Goal: Information Seeking & Learning: Check status

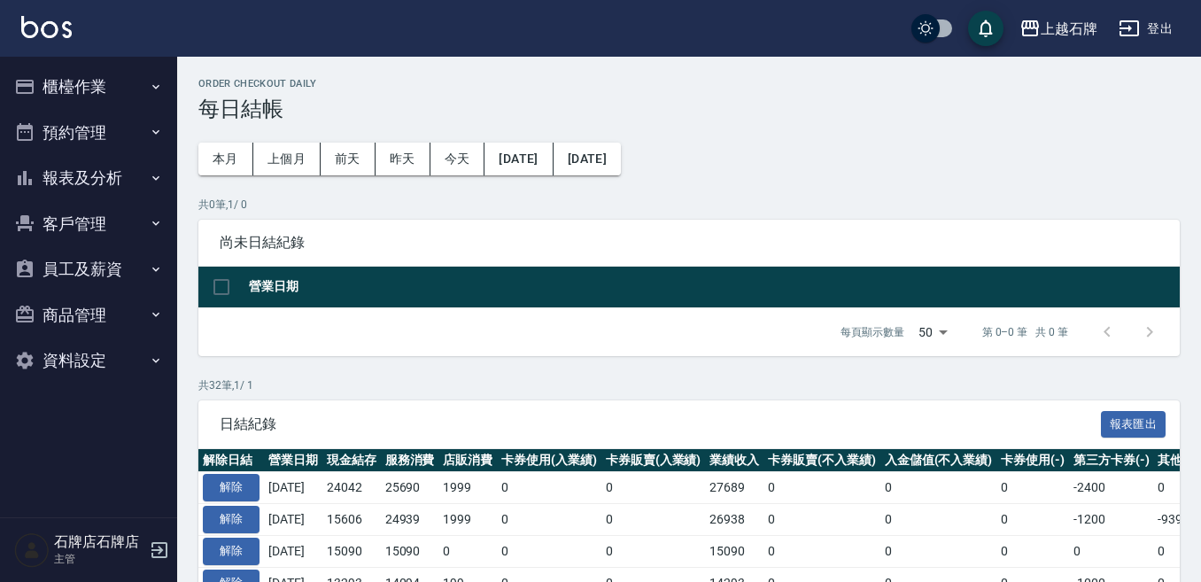
click at [149, 186] on button "報表及分析" at bounding box center [88, 178] width 163 height 46
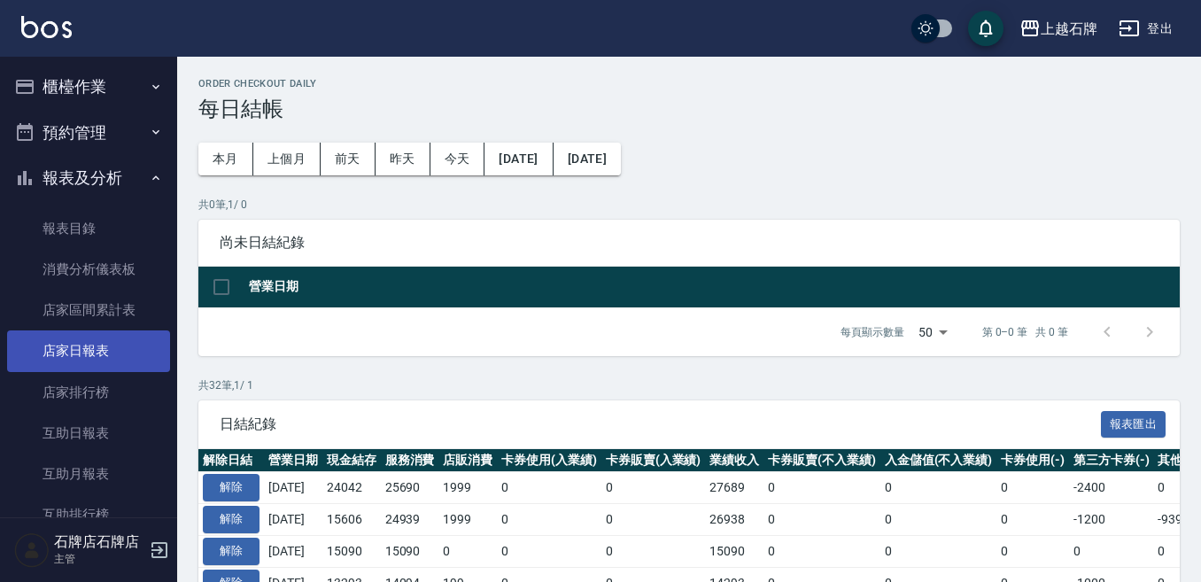
click at [140, 344] on link "店家日報表" at bounding box center [88, 350] width 163 height 41
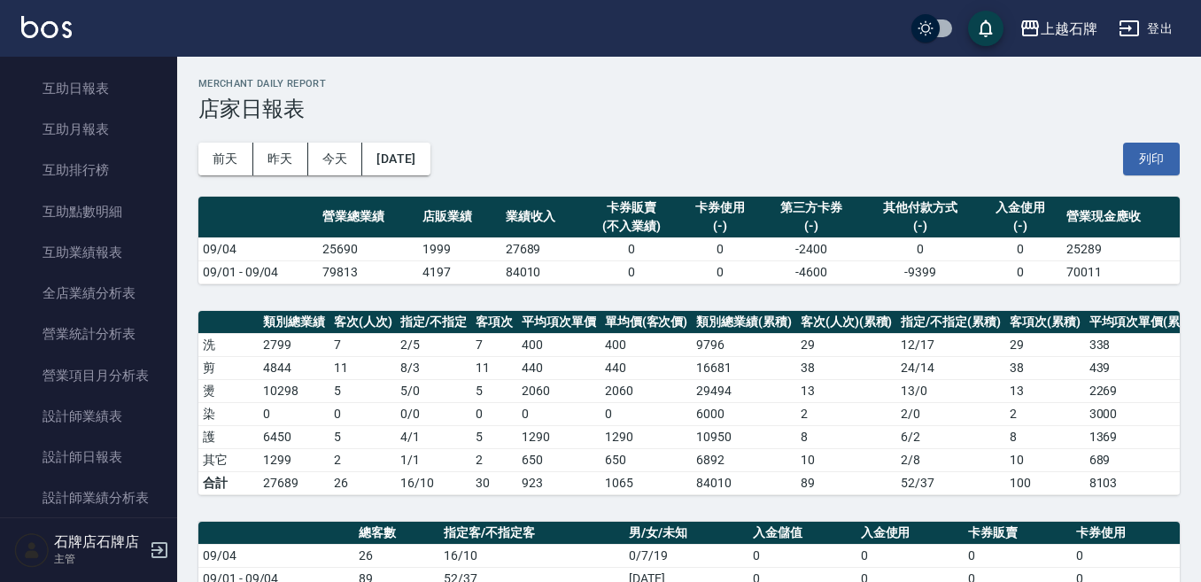
scroll to position [354, 0]
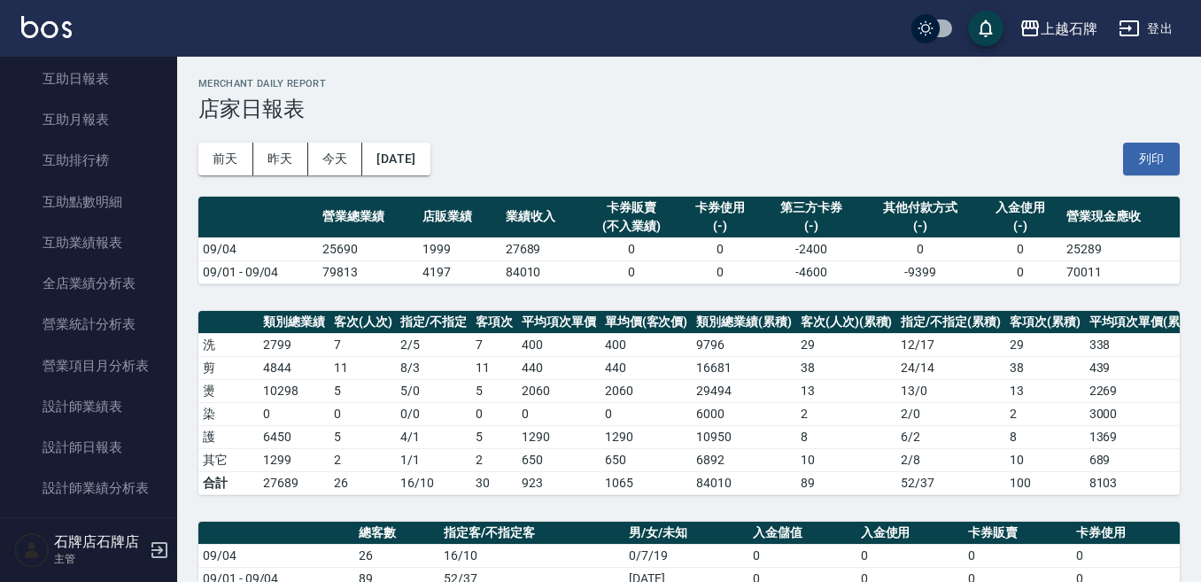
click at [659, 81] on h2 "Merchant Daily Report" at bounding box center [688, 84] width 981 height 12
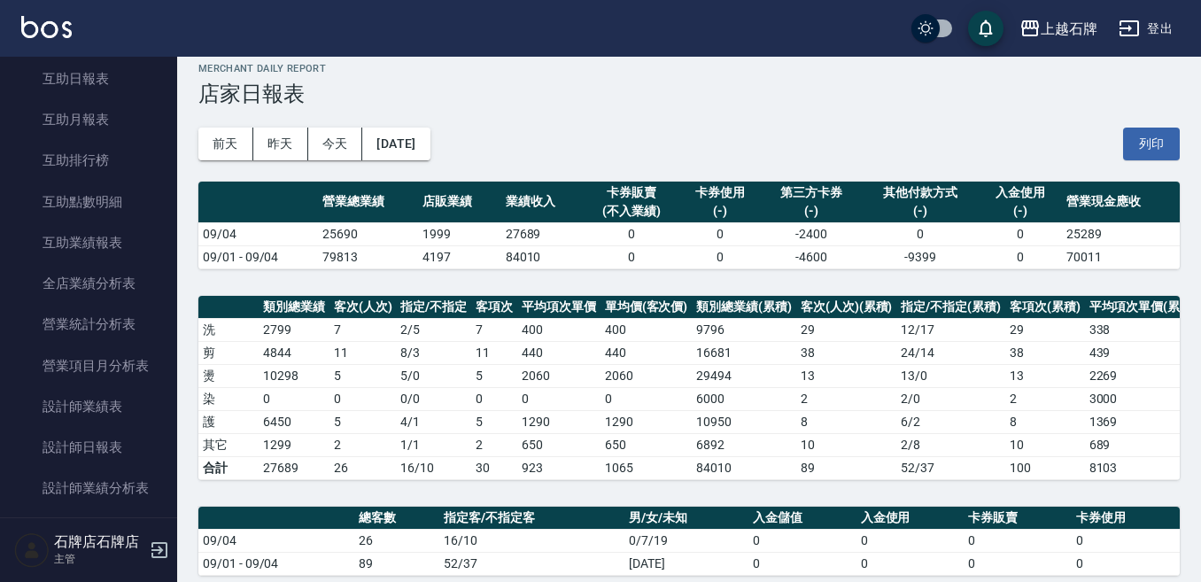
scroll to position [0, 0]
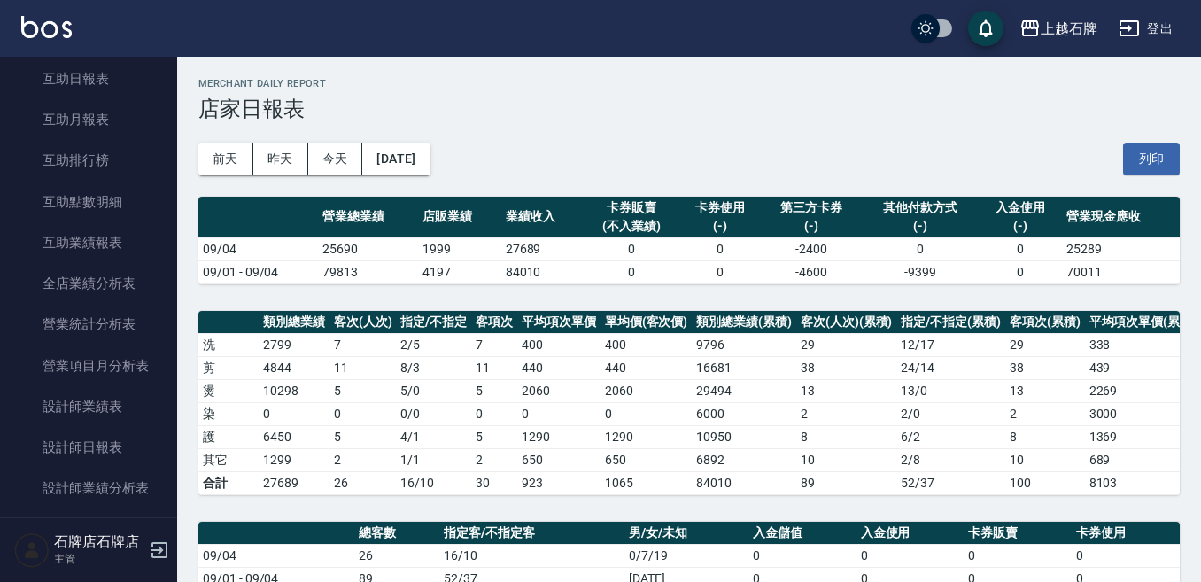
click at [621, 102] on h3 "店家日報表" at bounding box center [688, 109] width 981 height 25
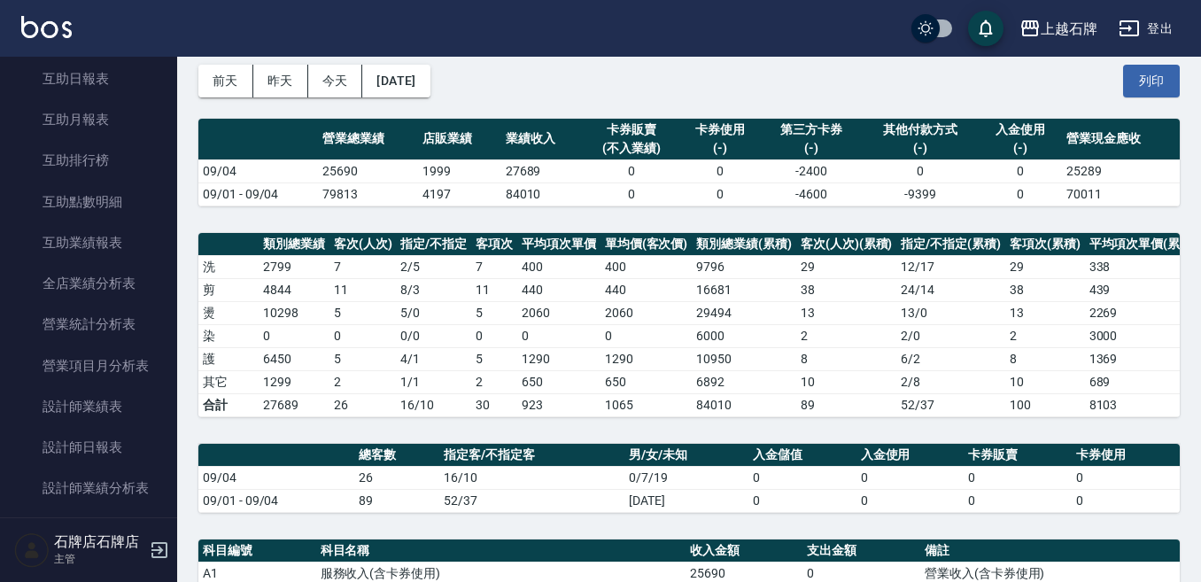
scroll to position [83, 0]
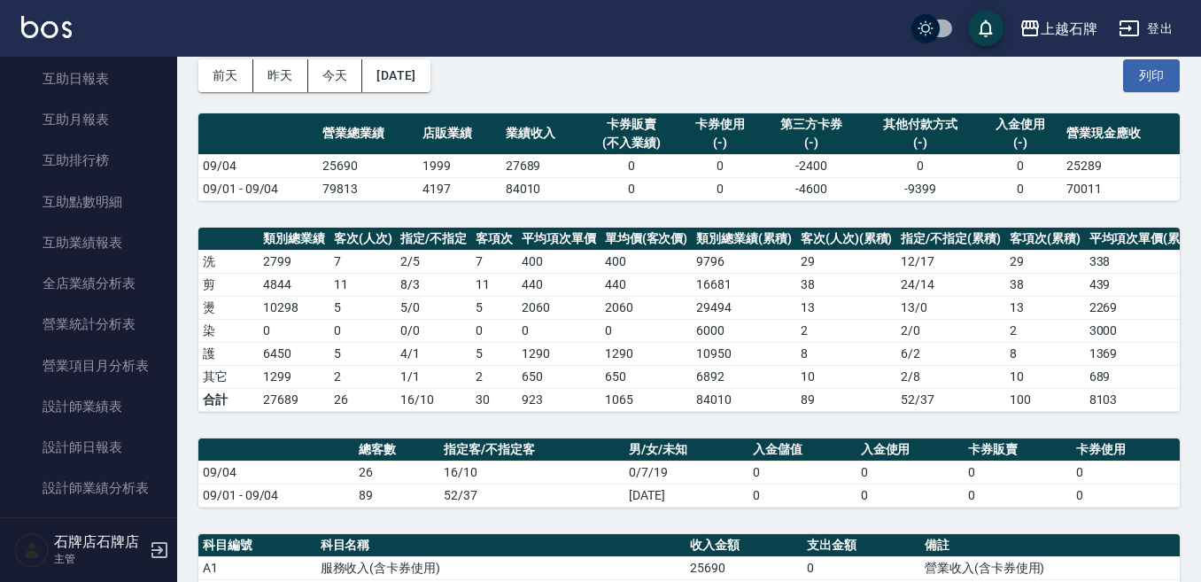
click at [713, 85] on div "前天 昨天 今天 [DATE] 列印" at bounding box center [688, 75] width 981 height 75
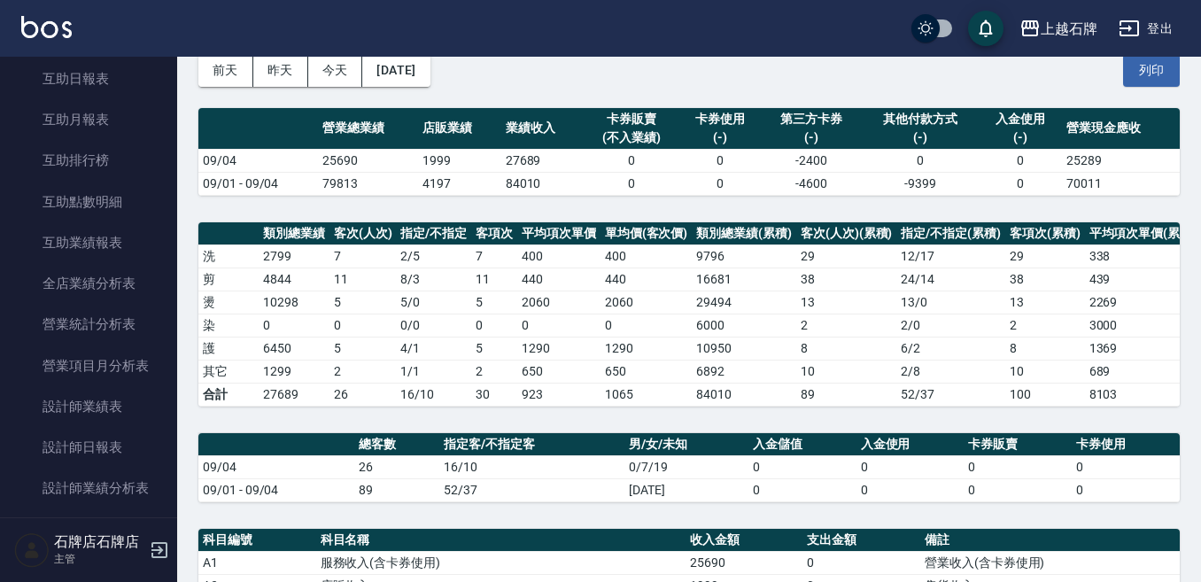
scroll to position [71, 0]
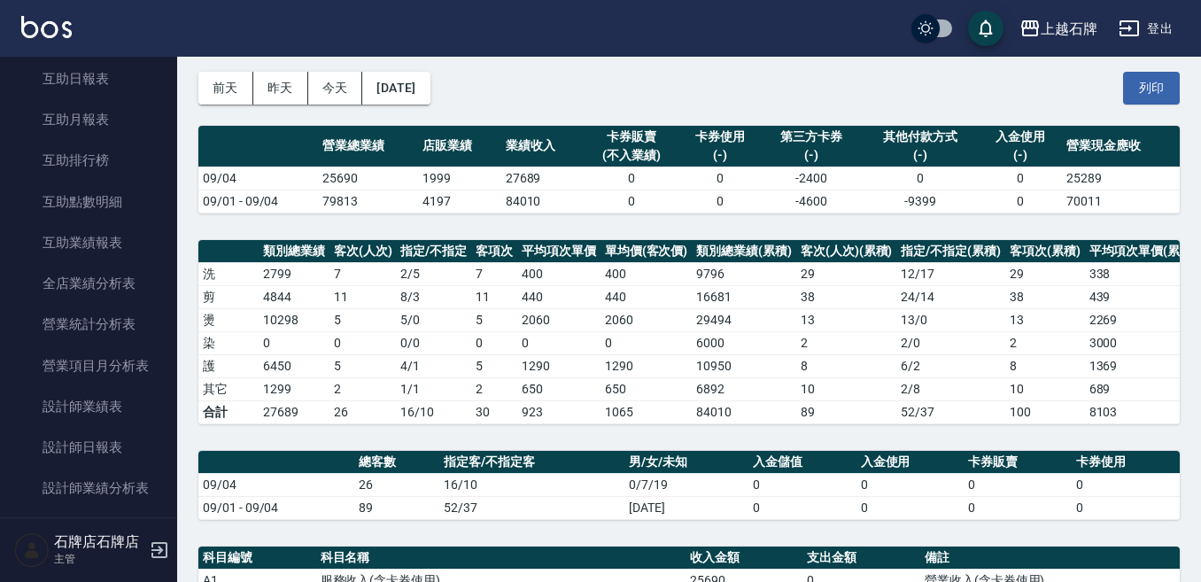
click at [636, 79] on div "前天 昨天 今天 [DATE] 列印" at bounding box center [688, 87] width 981 height 75
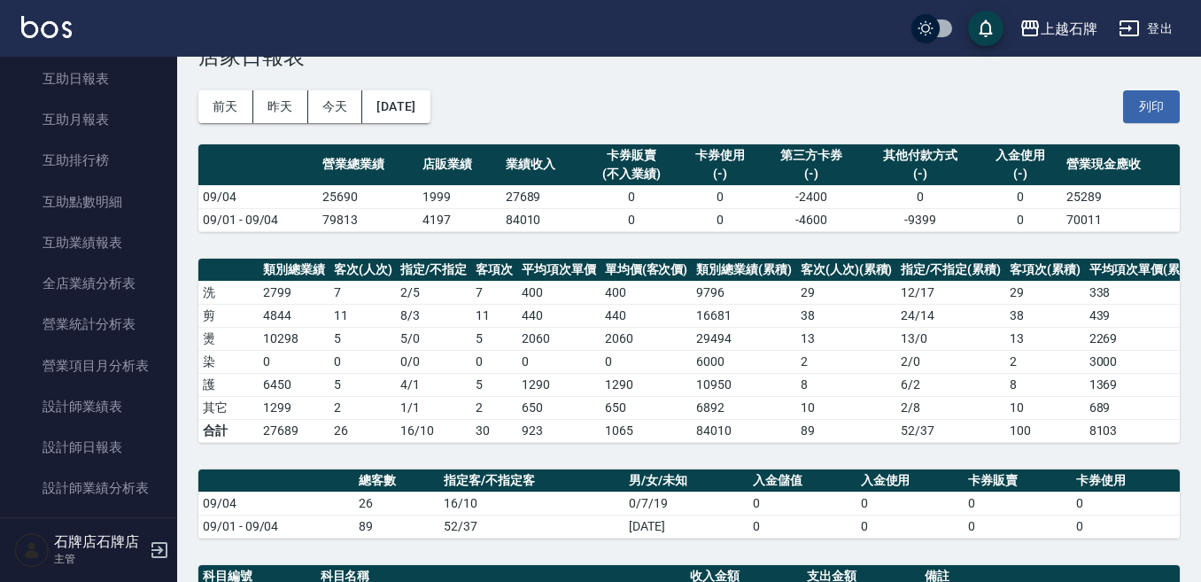
scroll to position [67, 0]
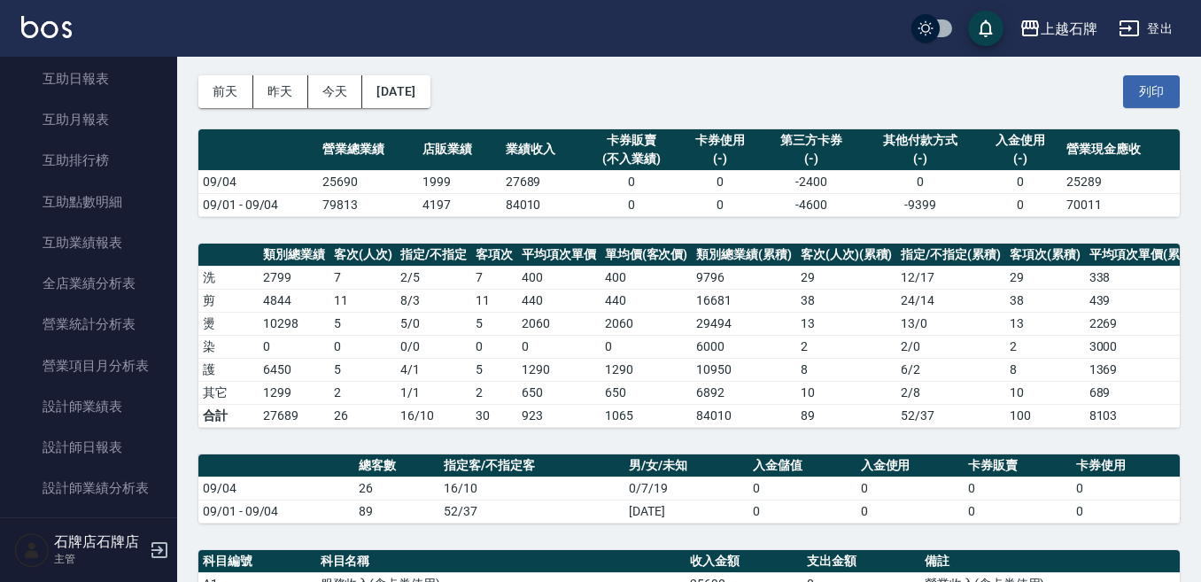
click at [660, 109] on div "前天 昨天 今天 [DATE] 列印" at bounding box center [688, 91] width 981 height 75
drag, startPoint x: 697, startPoint y: 75, endPoint x: 721, endPoint y: 96, distance: 31.4
click at [698, 76] on div "前天 昨天 今天 [DATE] 列印" at bounding box center [688, 91] width 981 height 75
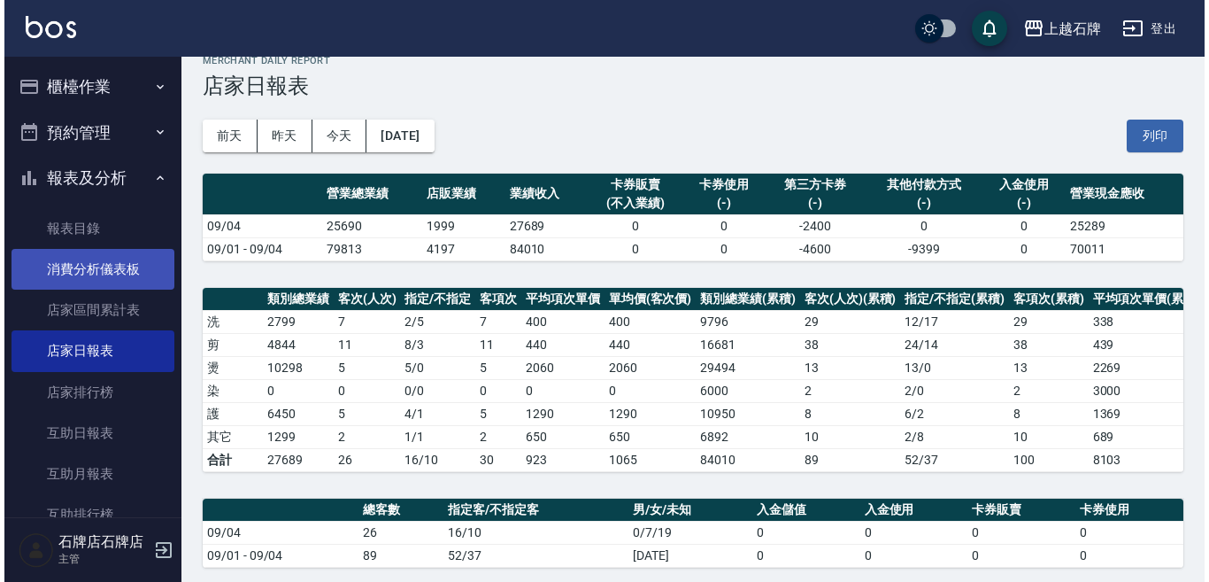
scroll to position [0, 0]
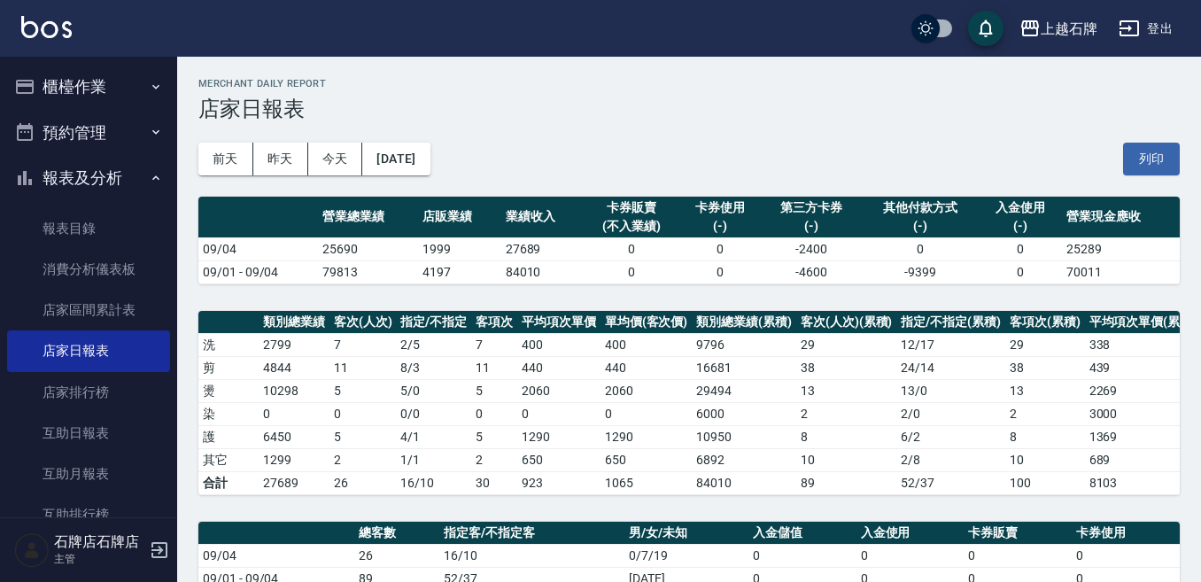
click at [131, 99] on button "櫃檯作業" at bounding box center [88, 87] width 163 height 46
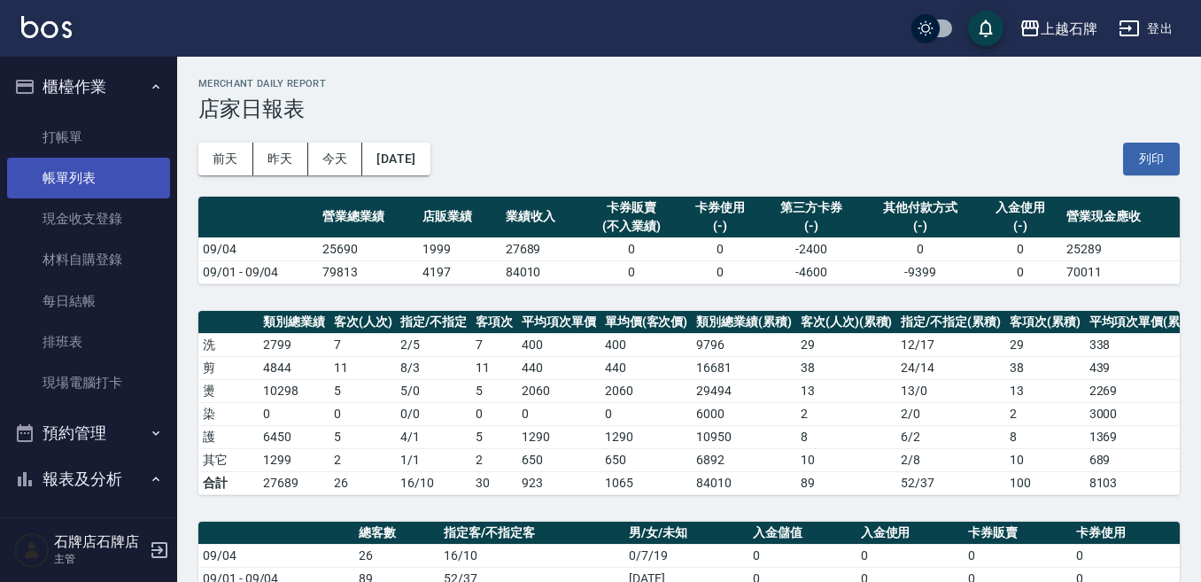
click at [120, 166] on link "帳單列表" at bounding box center [88, 178] width 163 height 41
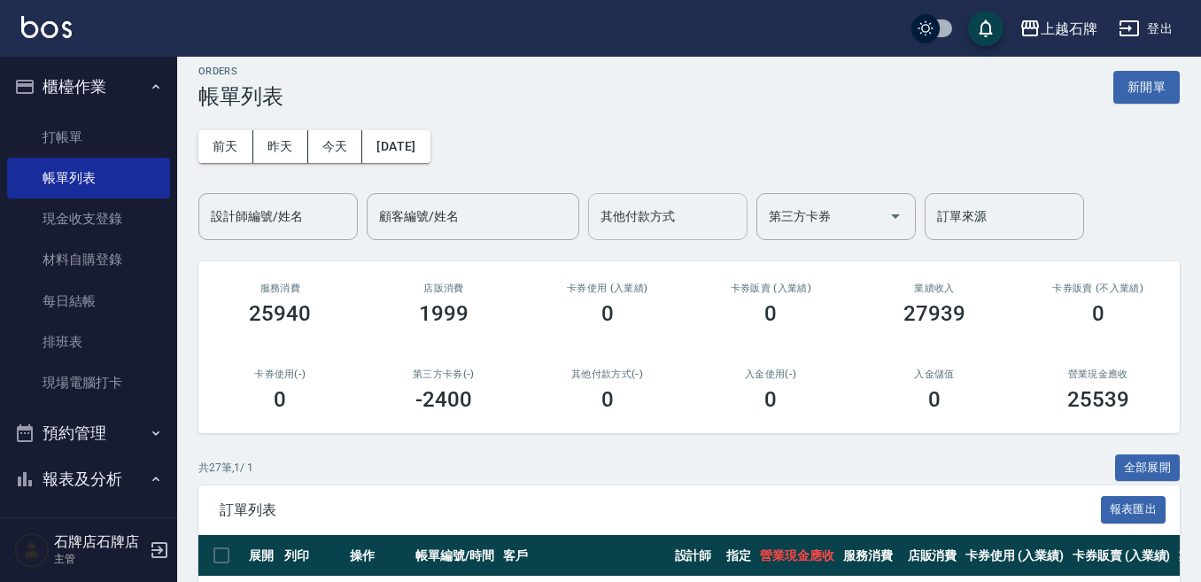
scroll to position [354, 0]
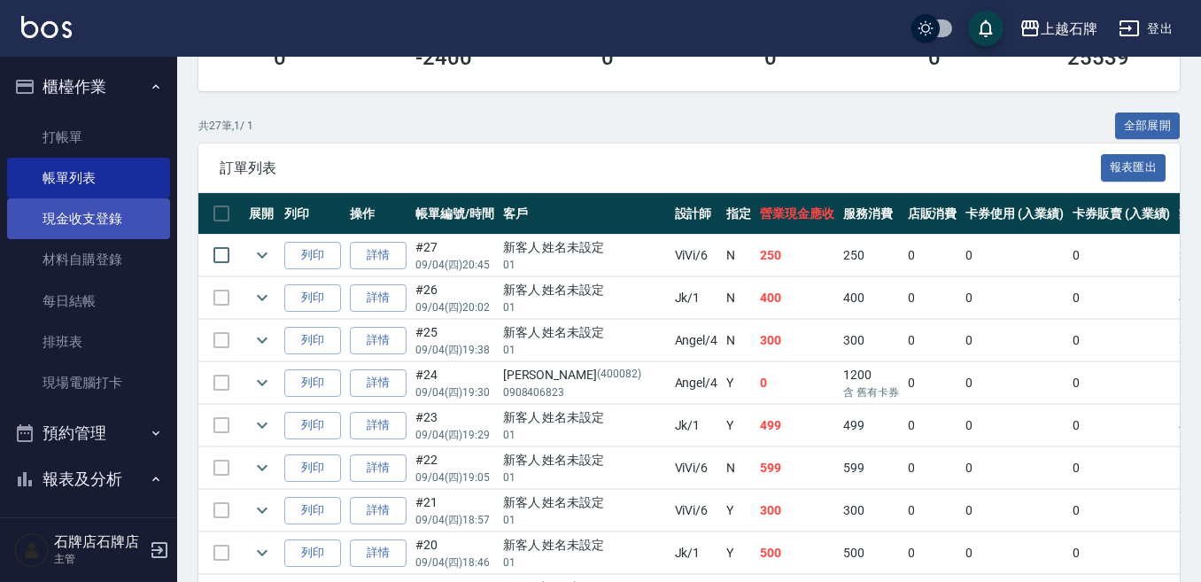
click at [54, 212] on link "現金收支登錄" at bounding box center [88, 218] width 163 height 41
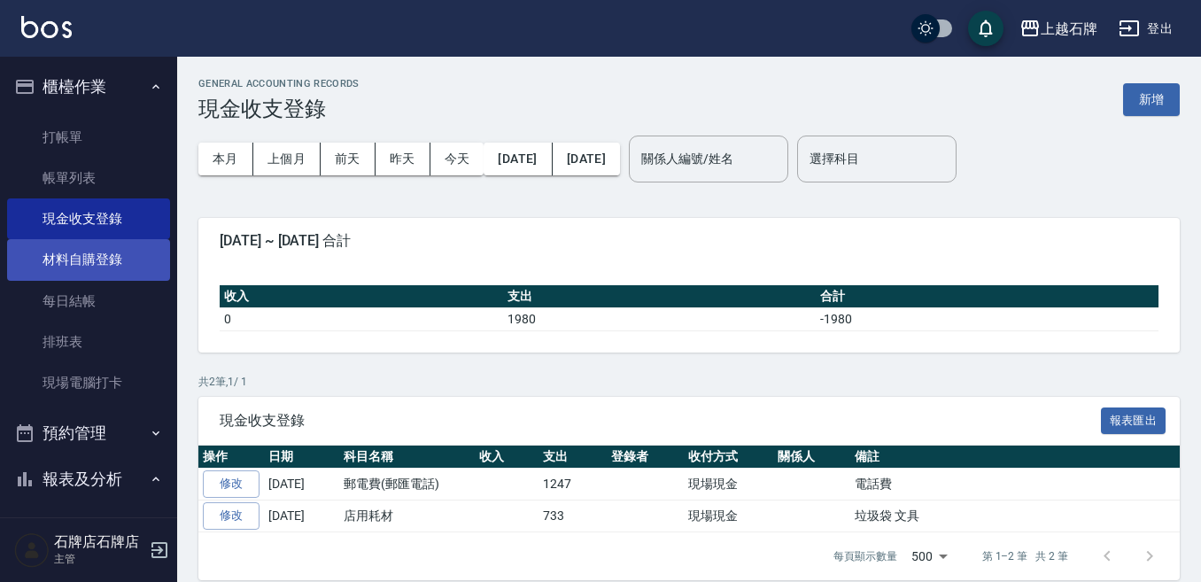
drag, startPoint x: 109, startPoint y: 175, endPoint x: 97, endPoint y: 240, distance: 65.6
click at [110, 175] on link "帳單列表" at bounding box center [88, 178] width 163 height 41
click at [113, 176] on link "帳單列表" at bounding box center [88, 178] width 163 height 41
click at [114, 176] on link "帳單列表" at bounding box center [88, 178] width 163 height 41
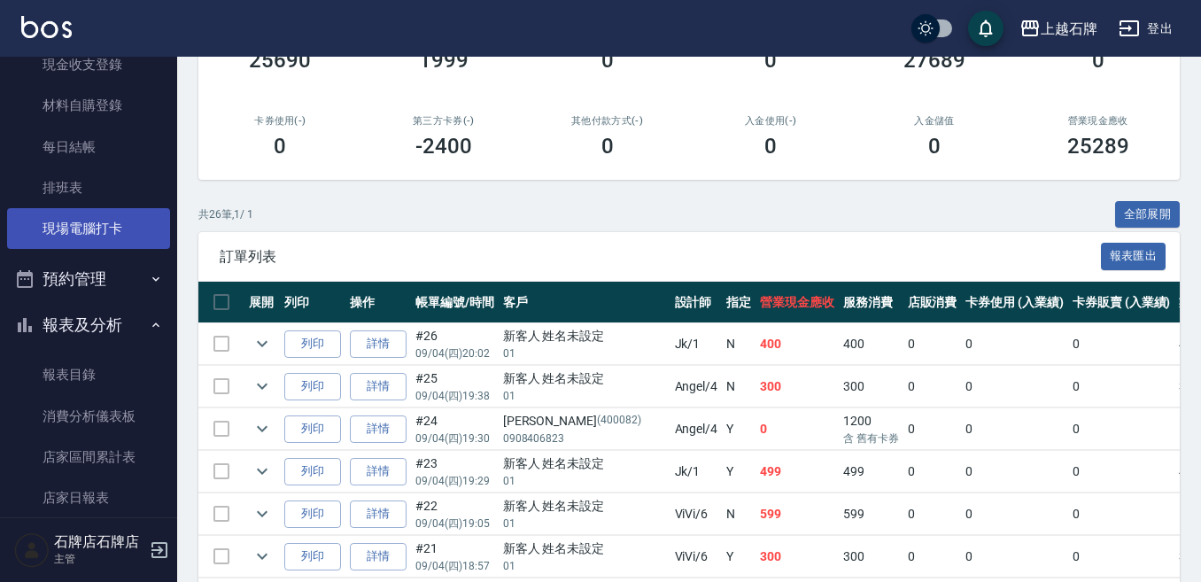
scroll to position [177, 0]
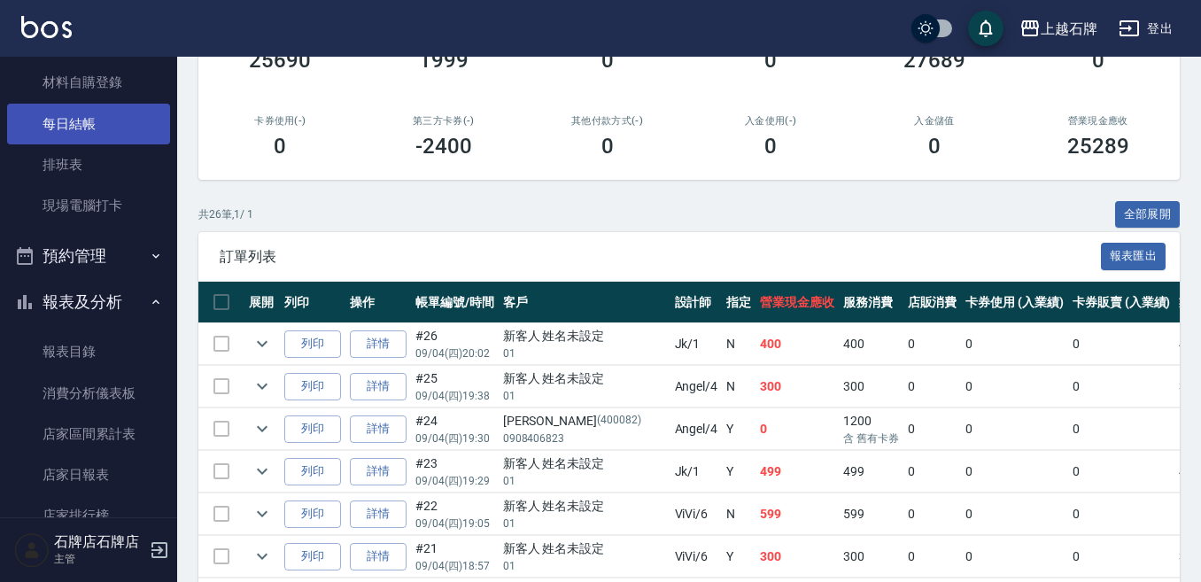
click at [60, 127] on link "每日結帳" at bounding box center [88, 124] width 163 height 41
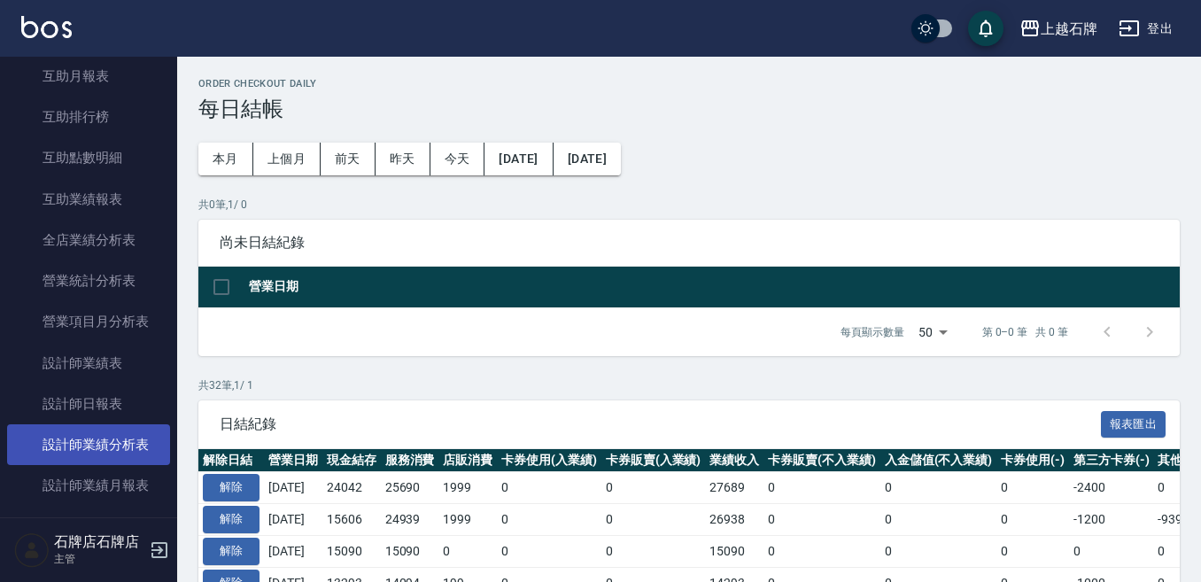
scroll to position [797, 0]
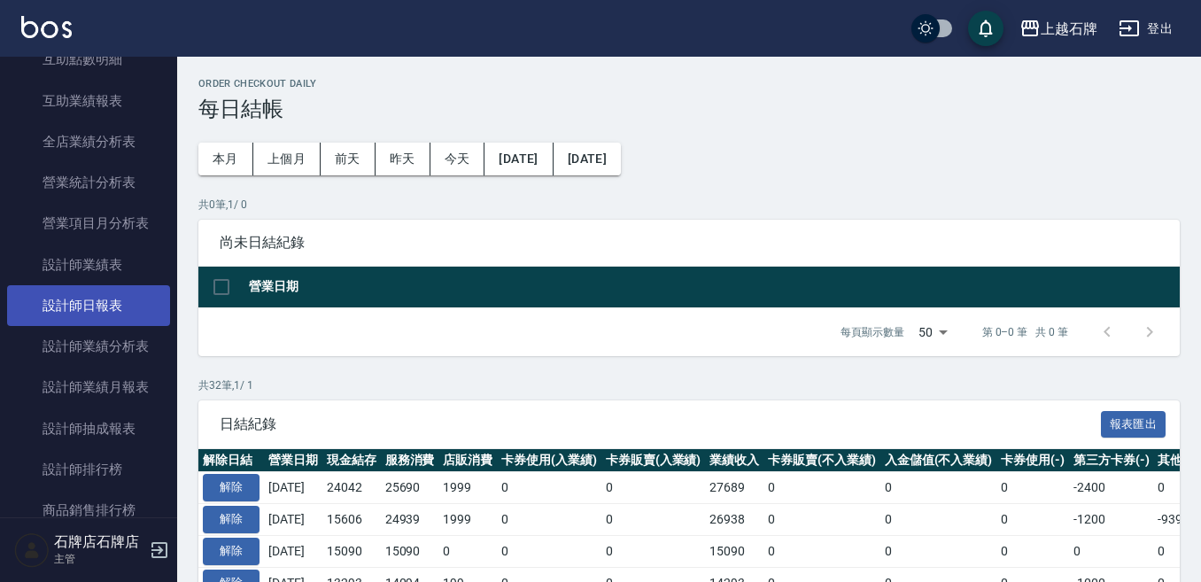
click at [83, 315] on link "設計師日報表" at bounding box center [88, 305] width 163 height 41
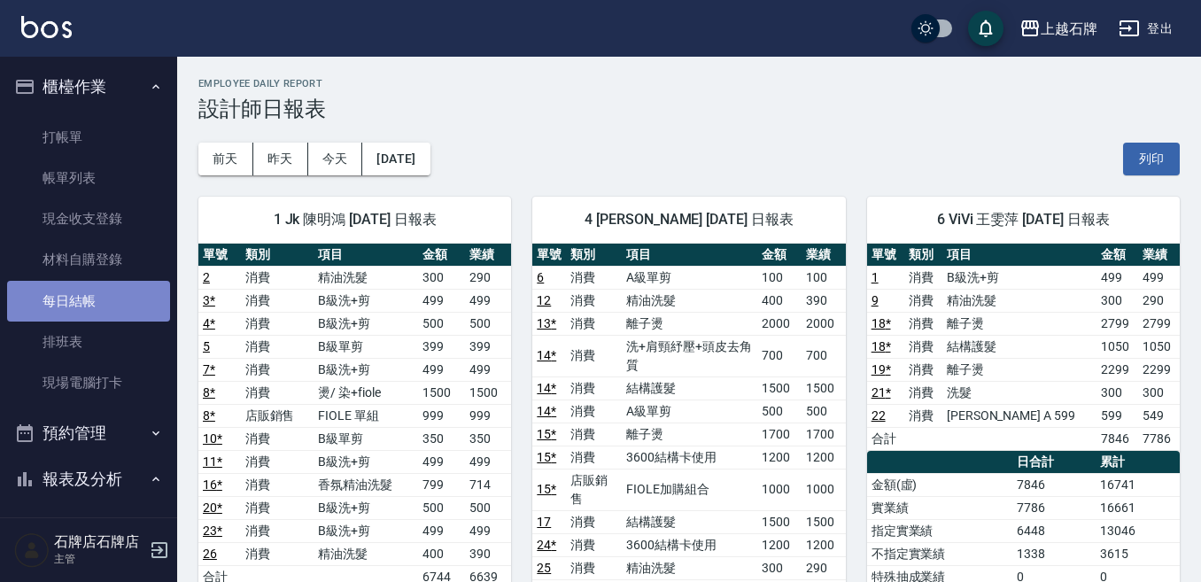
click at [151, 313] on link "每日結帳" at bounding box center [88, 301] width 163 height 41
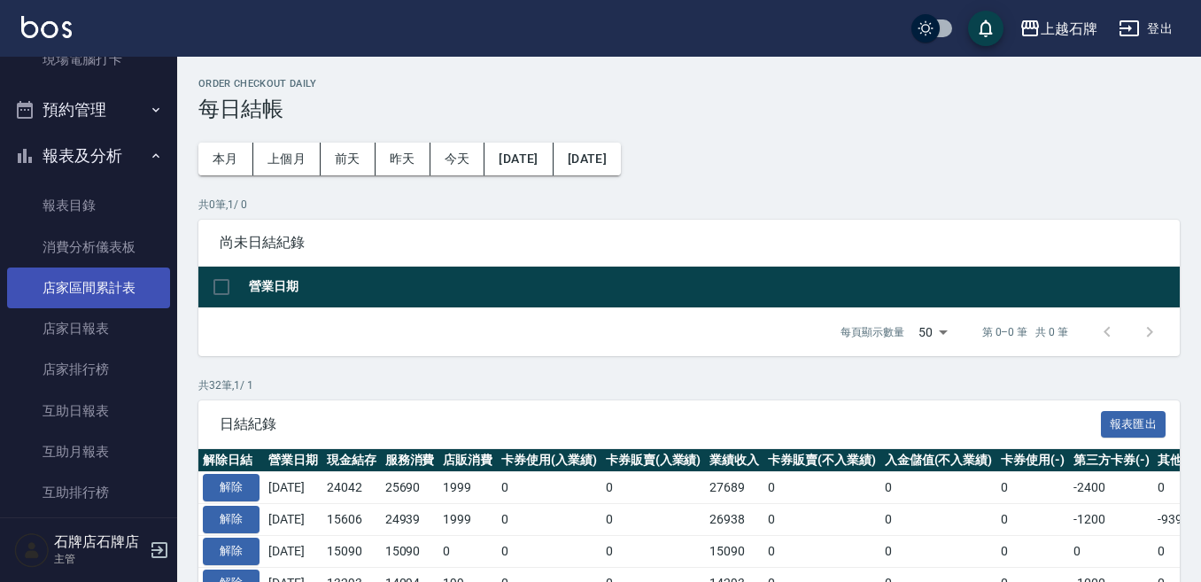
scroll to position [354, 0]
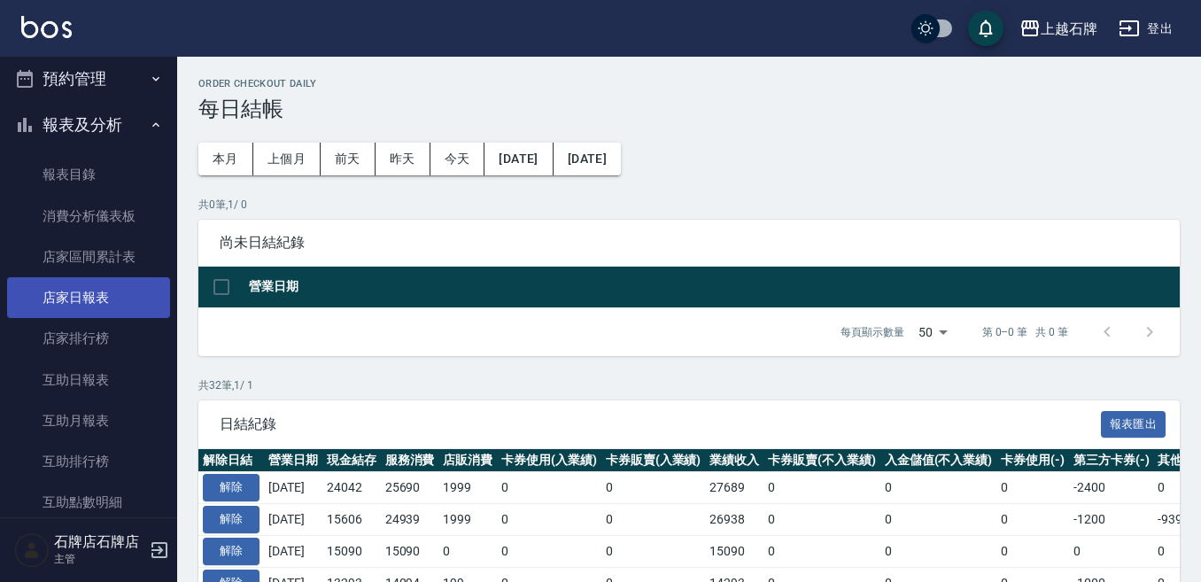
click at [66, 305] on link "店家日報表" at bounding box center [88, 297] width 163 height 41
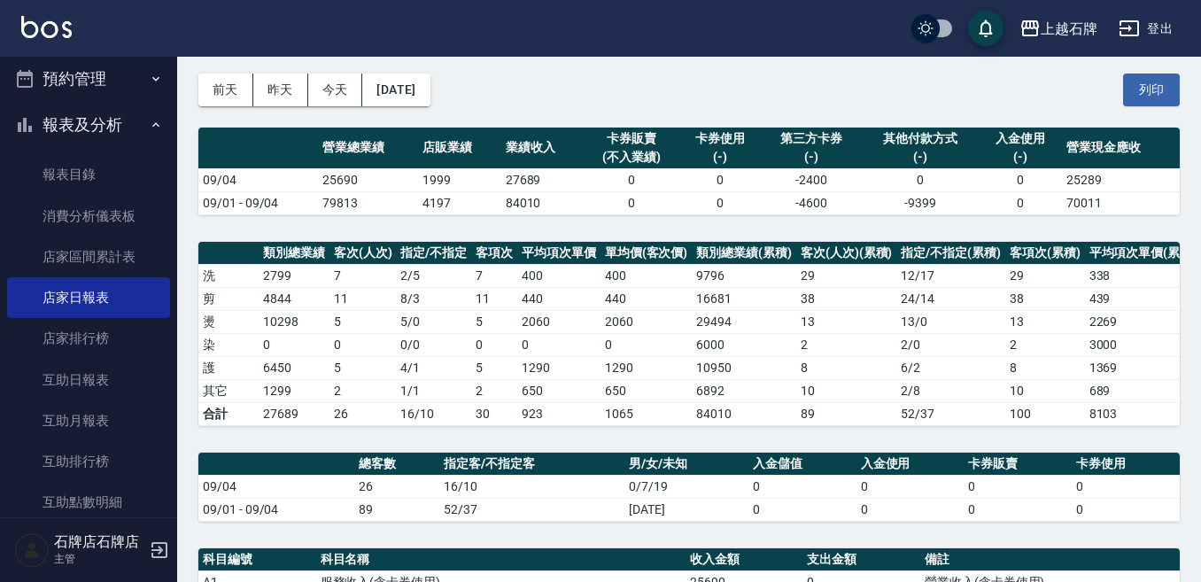
scroll to position [71, 0]
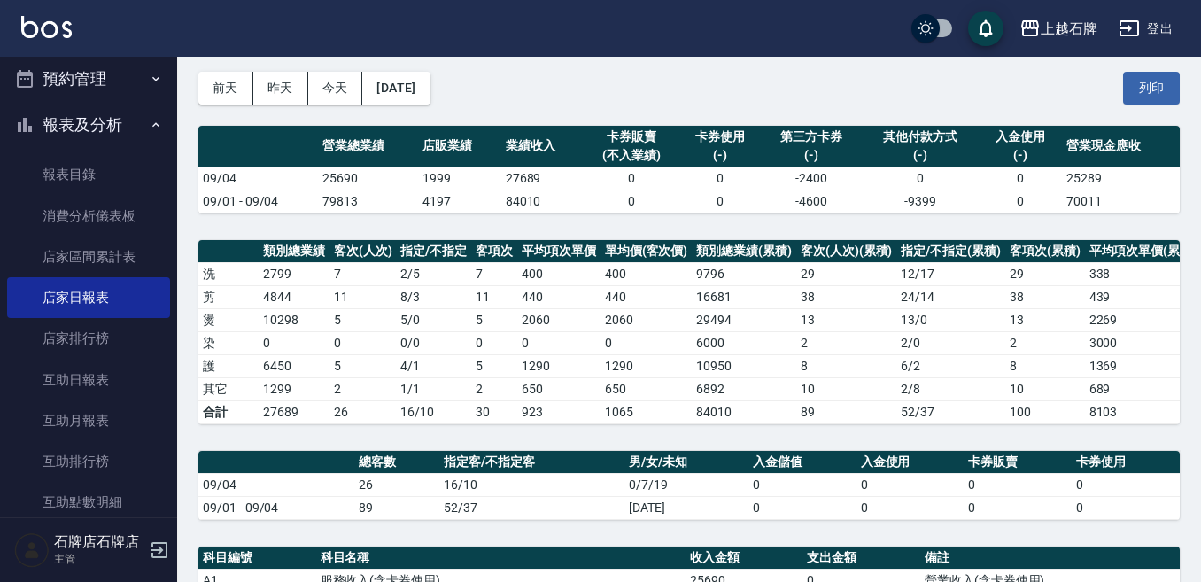
click at [1015, 83] on div "前天 昨天 今天 [DATE] 列印" at bounding box center [688, 87] width 981 height 75
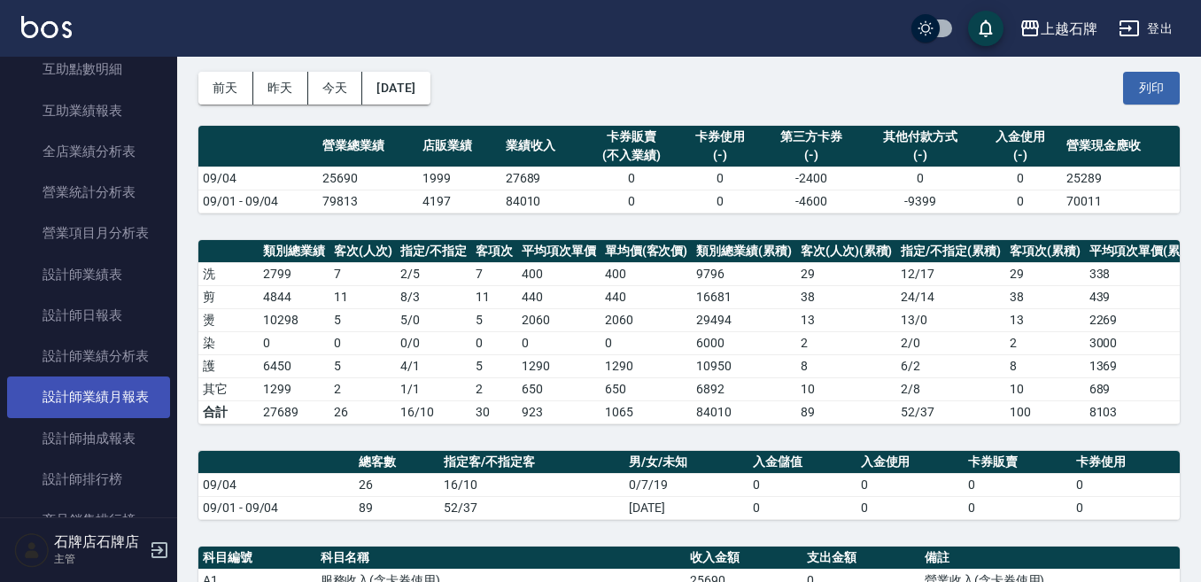
scroll to position [797, 0]
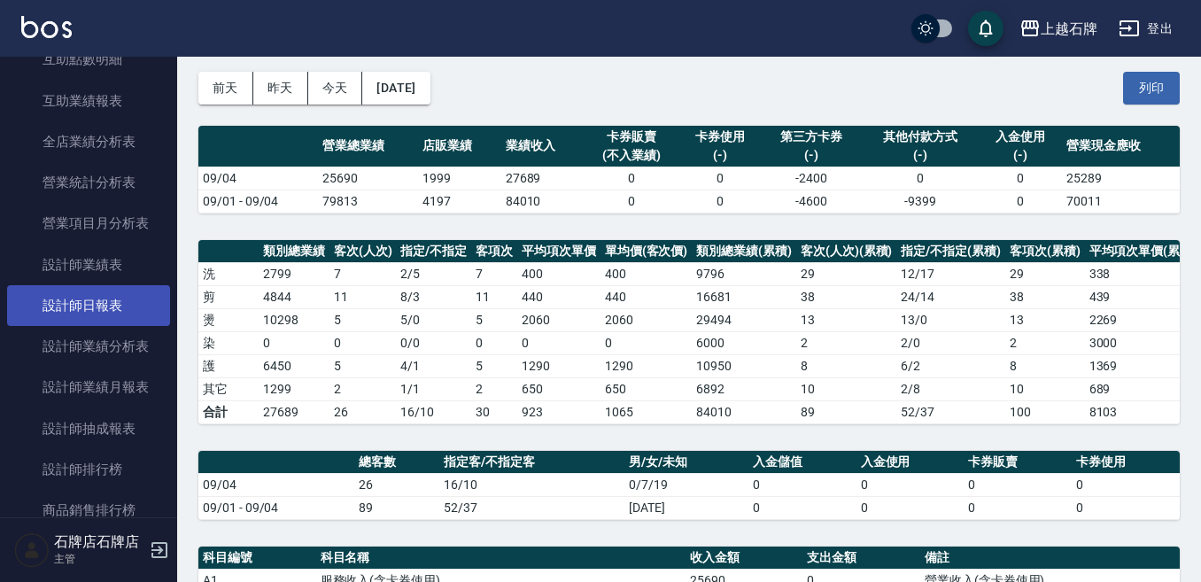
click at [115, 313] on link "設計師日報表" at bounding box center [88, 305] width 163 height 41
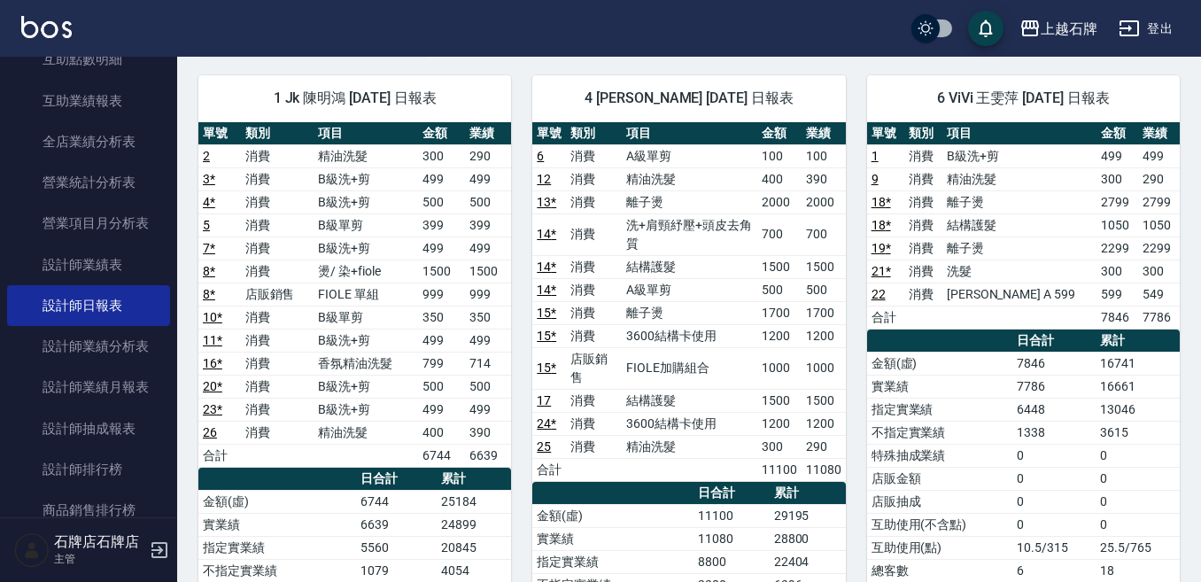
scroll to position [266, 0]
